Goal: Information Seeking & Learning: Learn about a topic

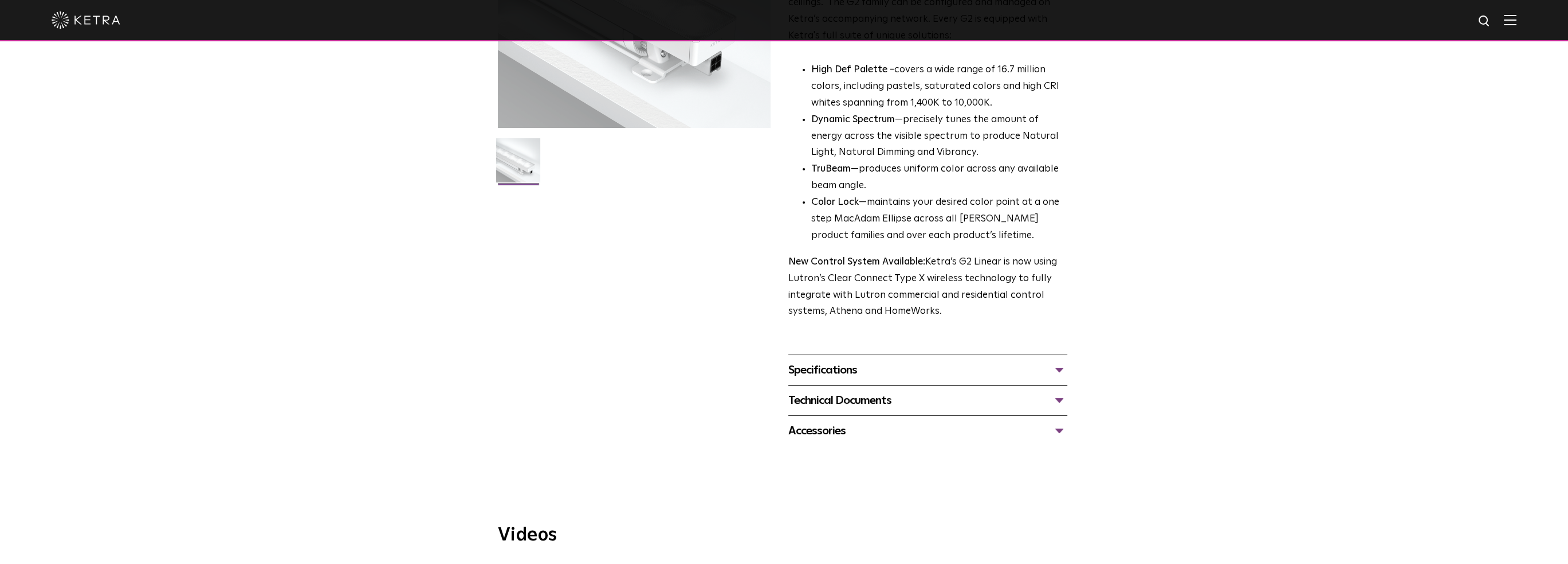
scroll to position [115, 0]
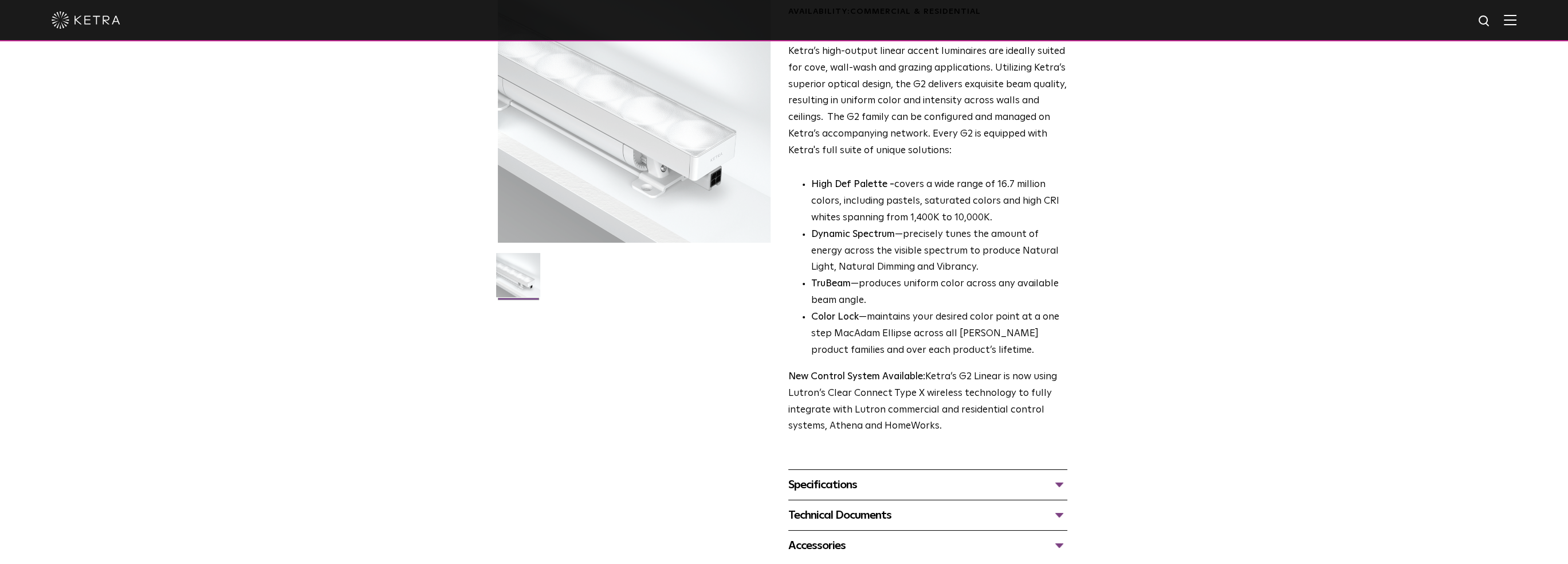
click at [901, 491] on div "Specifications" at bounding box center [927, 484] width 279 height 18
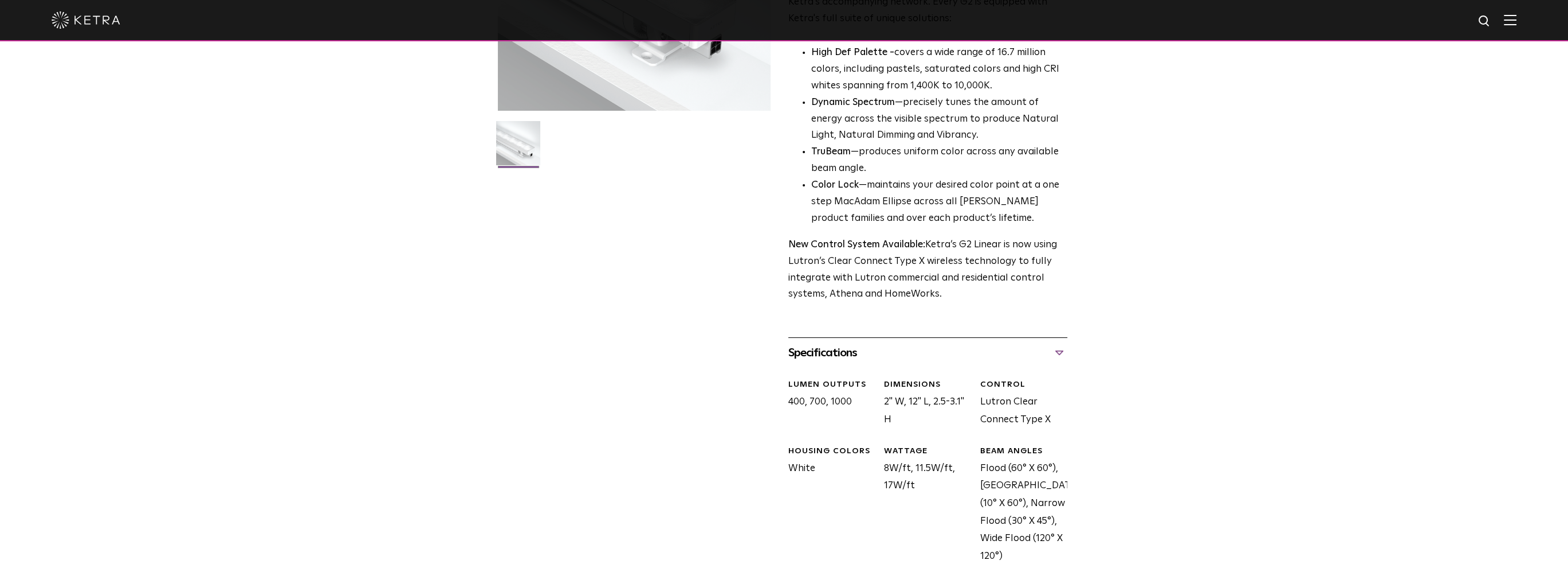
scroll to position [344, 0]
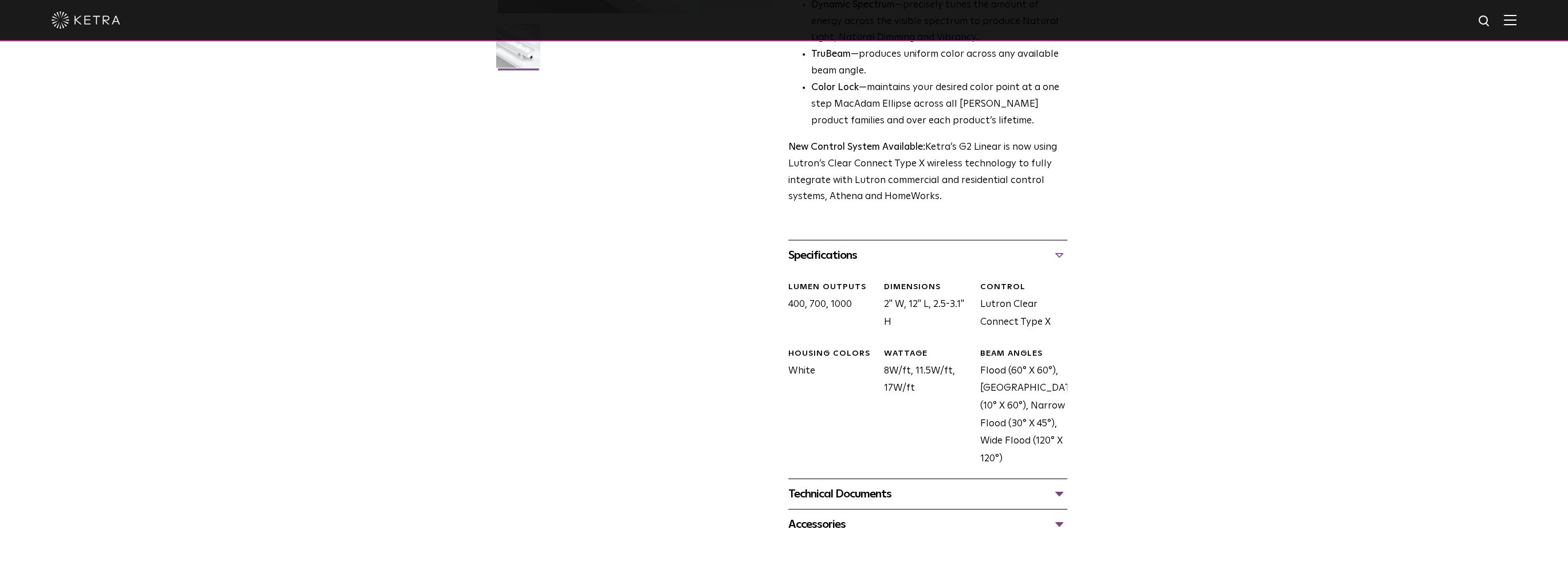
click at [886, 501] on div "Technical Documents" at bounding box center [927, 493] width 279 height 18
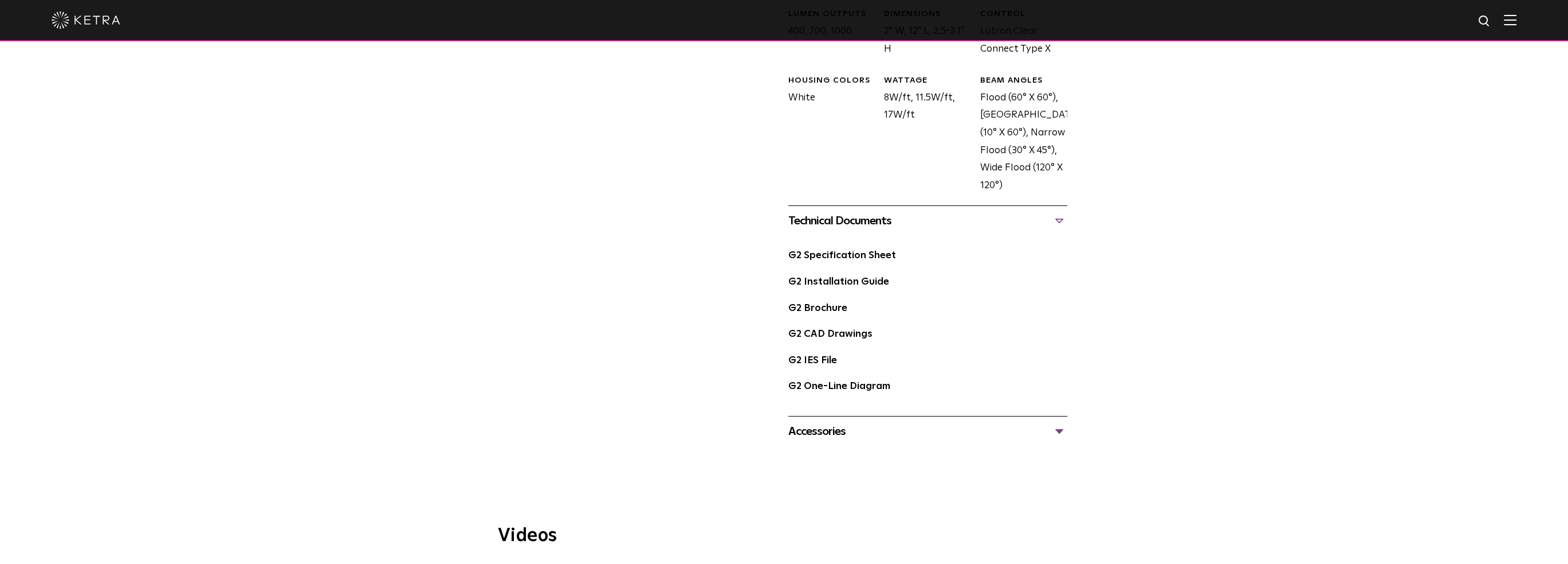
scroll to position [631, 0]
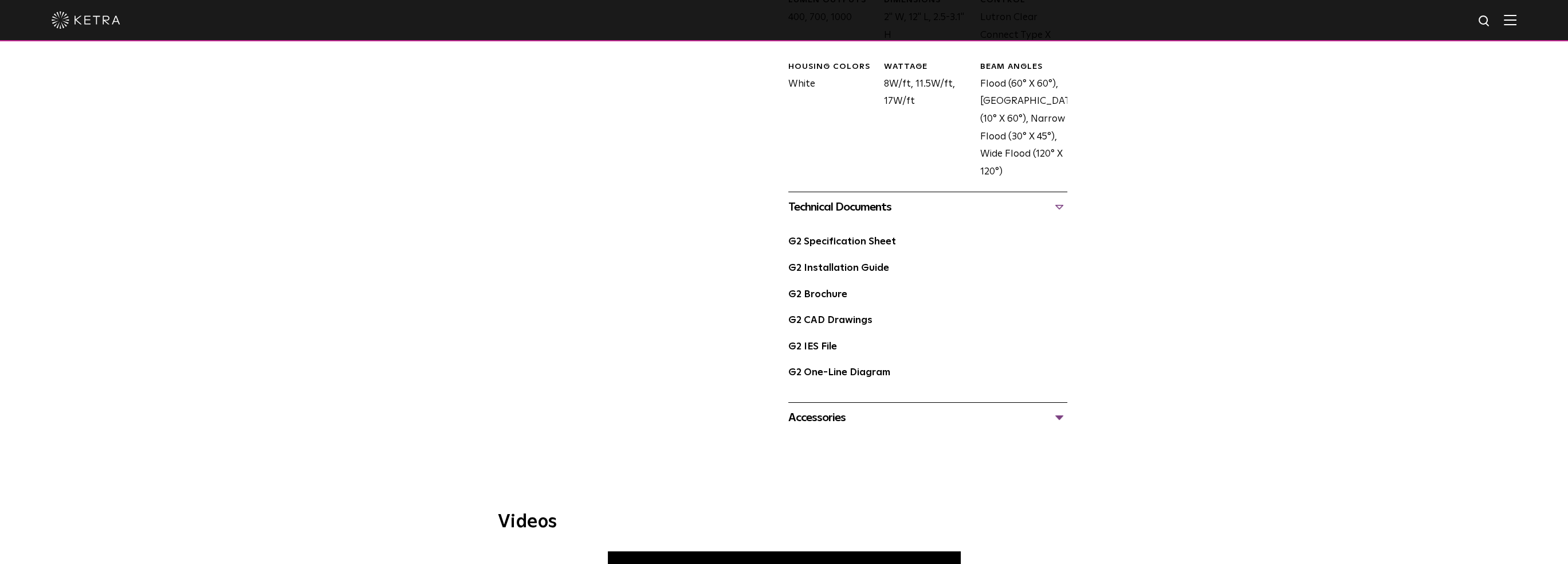
click at [869, 421] on div "Accessories" at bounding box center [927, 417] width 279 height 18
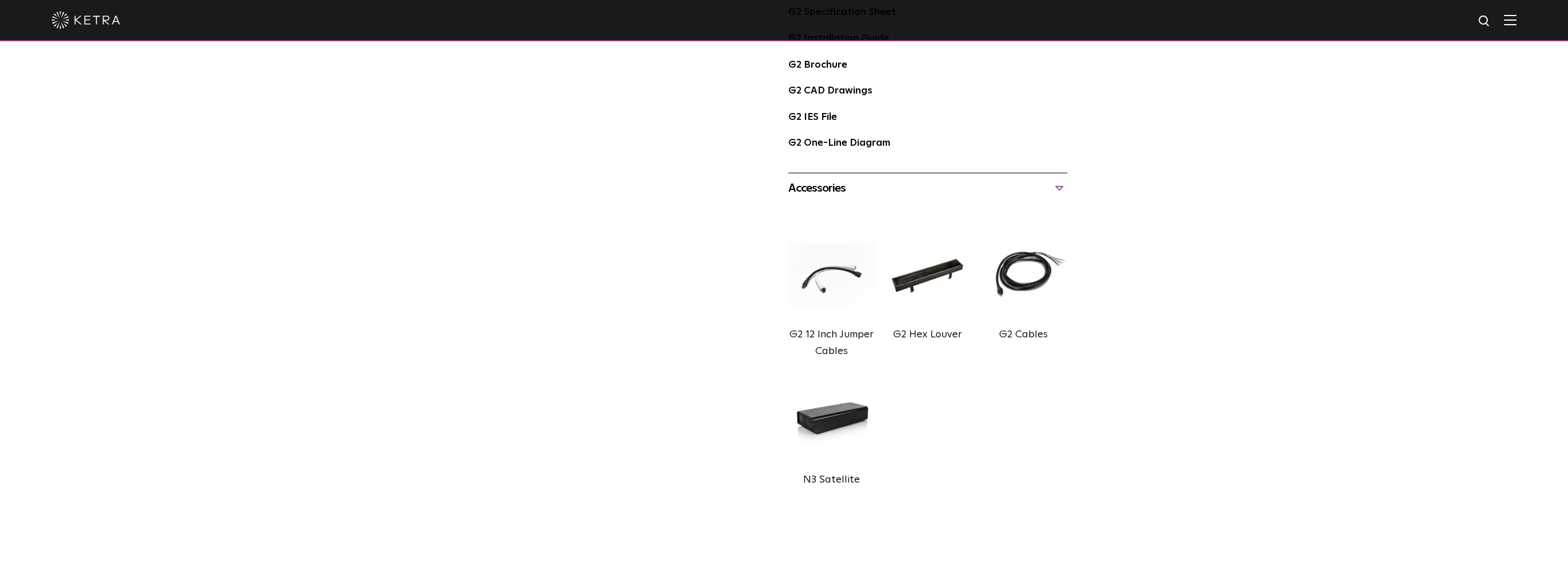
scroll to position [803, 0]
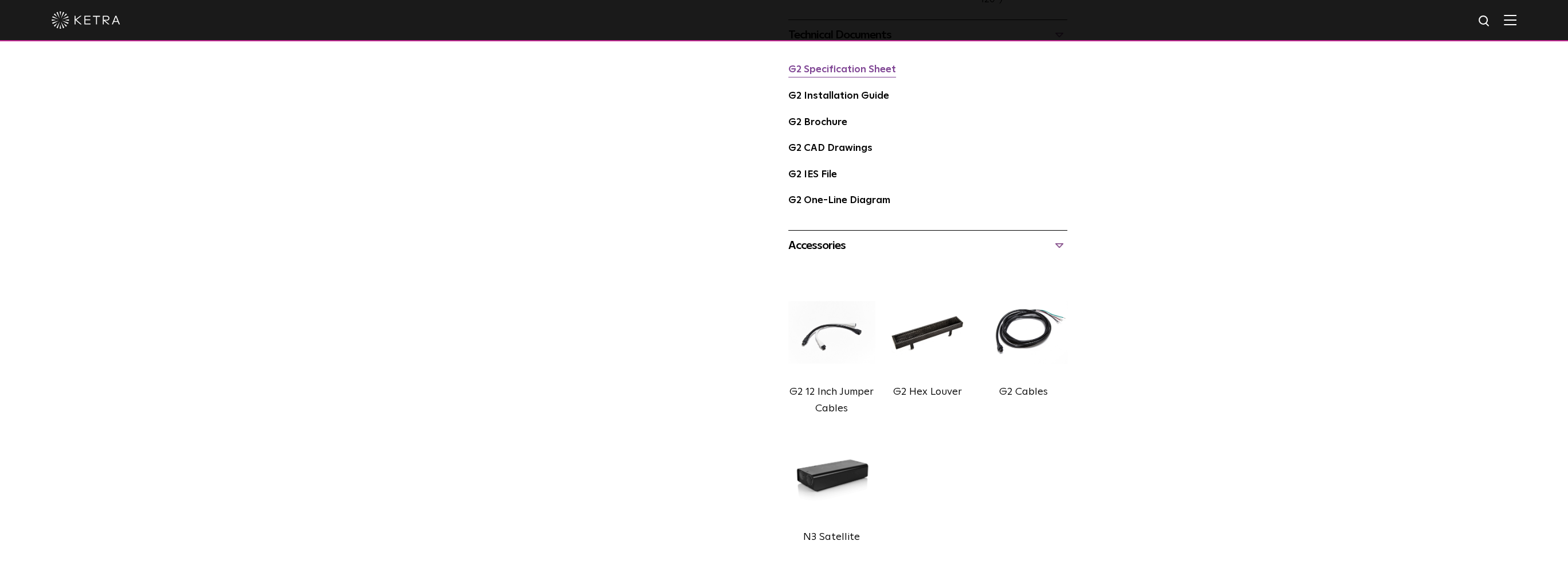
click at [854, 71] on link "G2 Specification Sheet" at bounding box center [842, 70] width 107 height 10
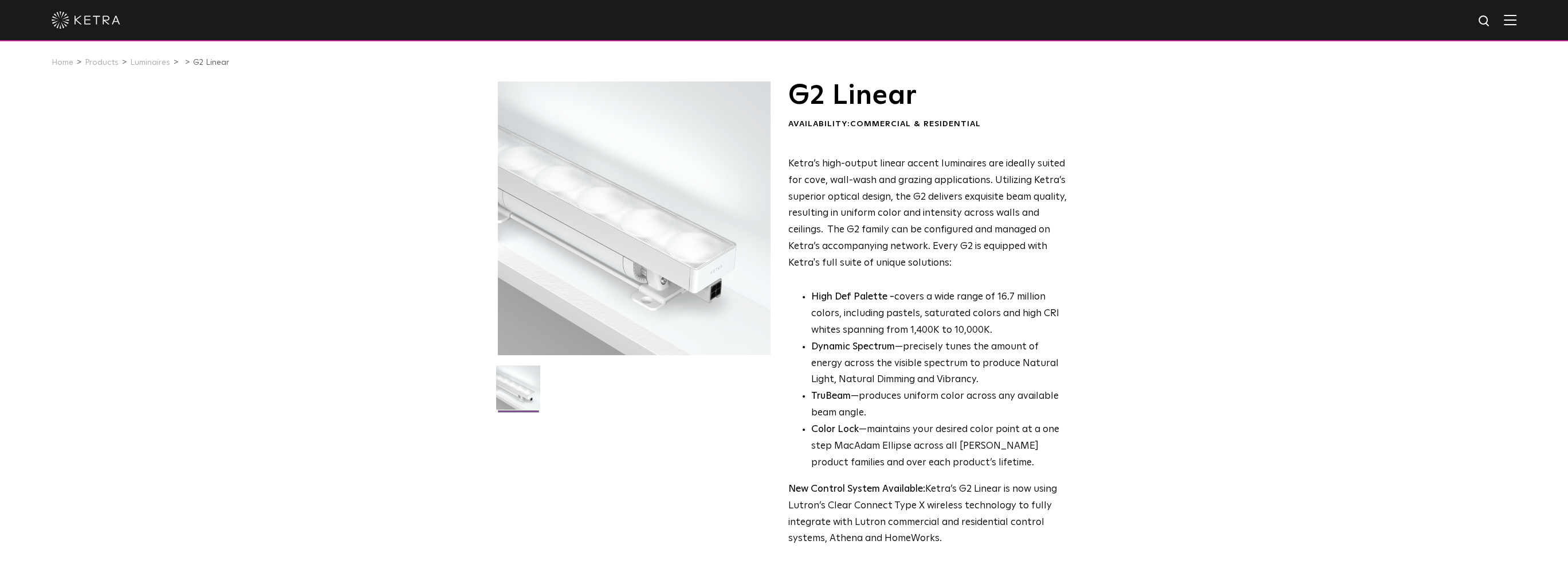
scroll to position [0, 0]
click at [107, 66] on link "Products" at bounding box center [102, 64] width 34 height 8
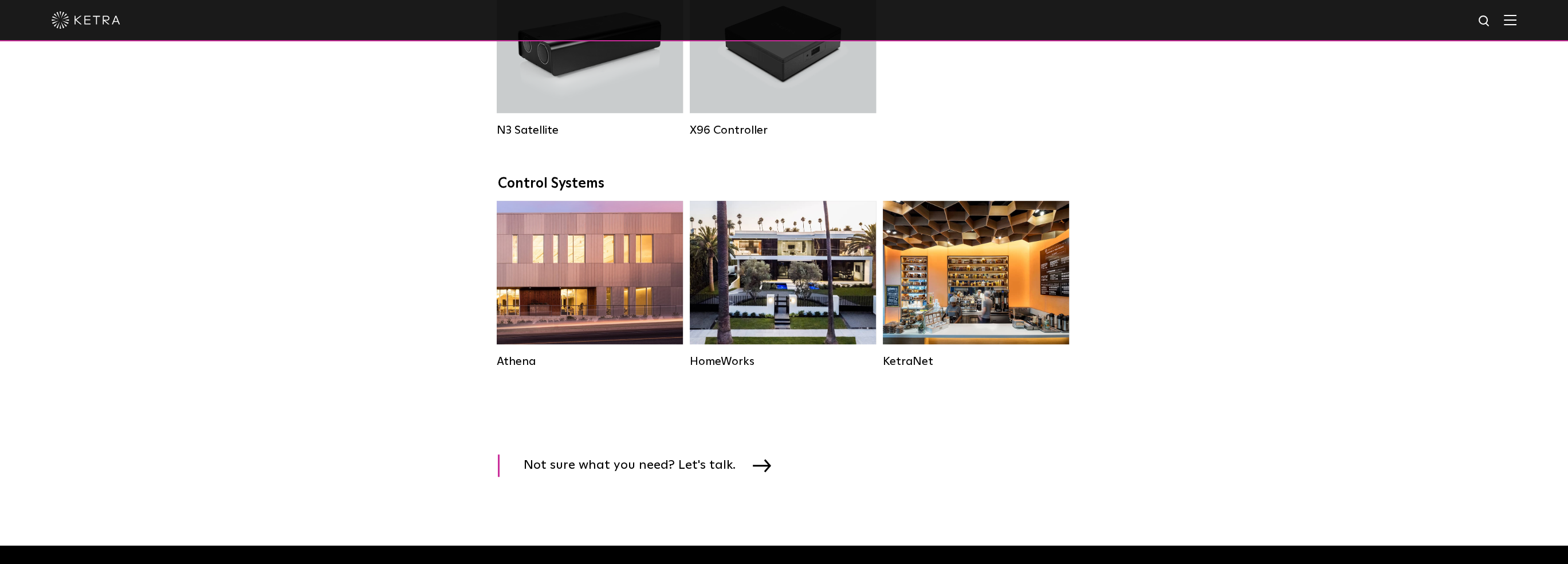
scroll to position [1606, 0]
